Goal: Navigation & Orientation: Find specific page/section

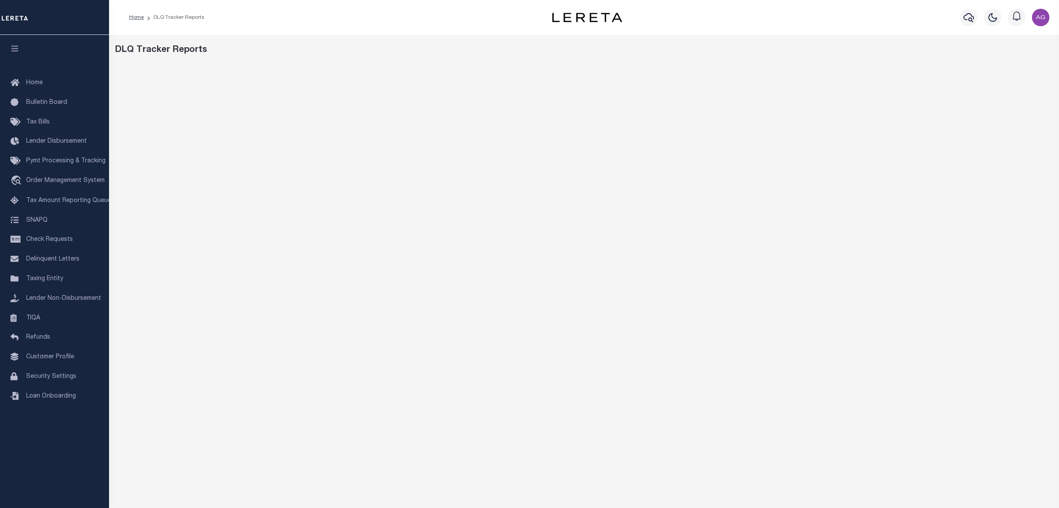
scroll to position [39, 0]
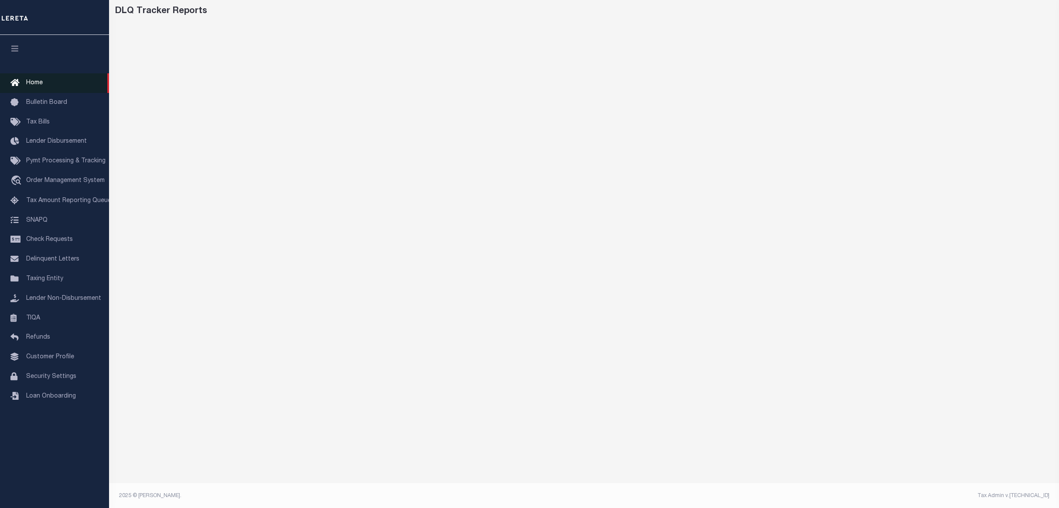
click at [42, 82] on span "Home" at bounding box center [34, 83] width 17 height 6
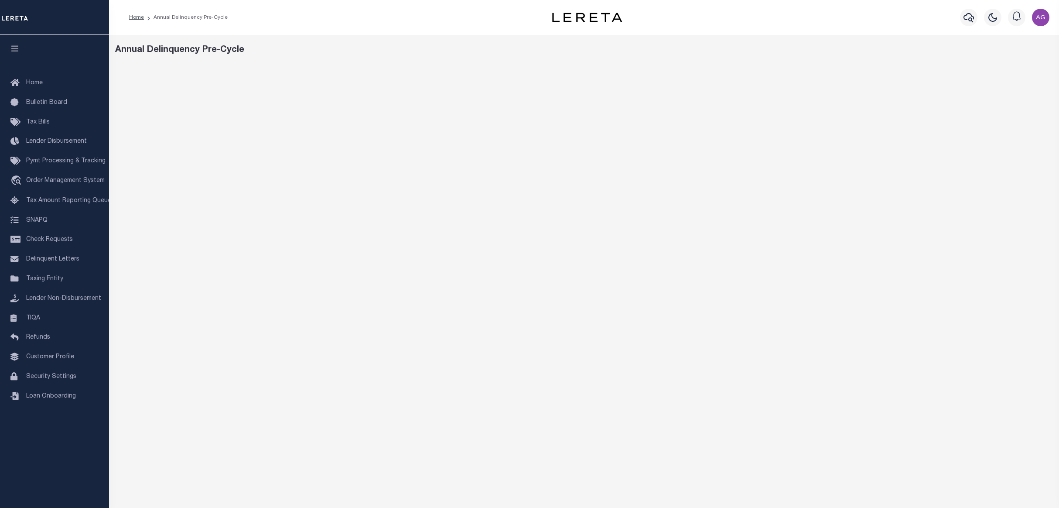
scroll to position [39, 0]
